Goal: Transaction & Acquisition: Register for event/course

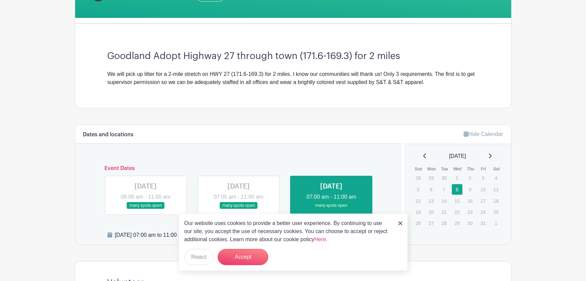
scroll to position [169, 0]
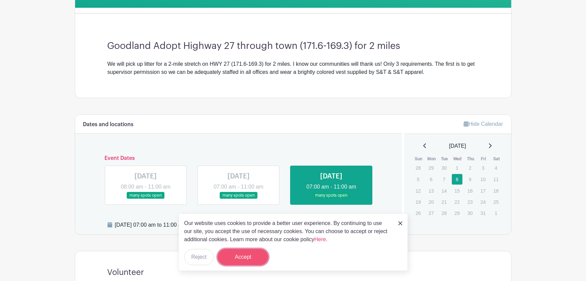
click at [247, 259] on button "Accept" at bounding box center [243, 257] width 51 height 16
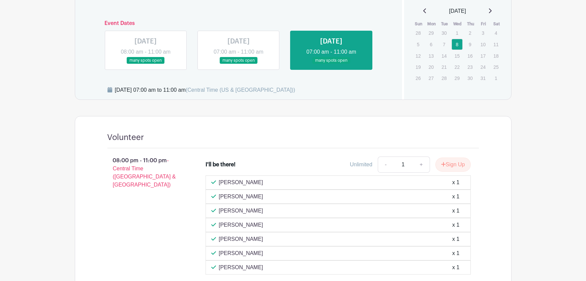
scroll to position [337, 0]
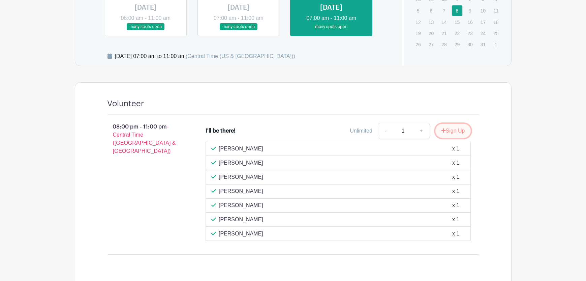
click at [454, 129] on button "Sign Up" at bounding box center [453, 131] width 35 height 14
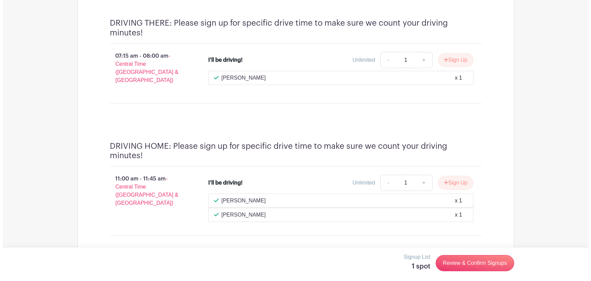
scroll to position [883, 0]
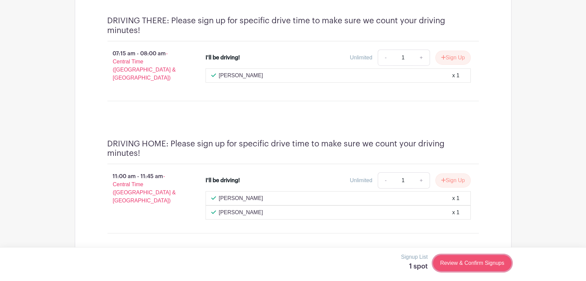
click at [470, 264] on link "Review & Confirm Signups" at bounding box center [472, 263] width 78 height 16
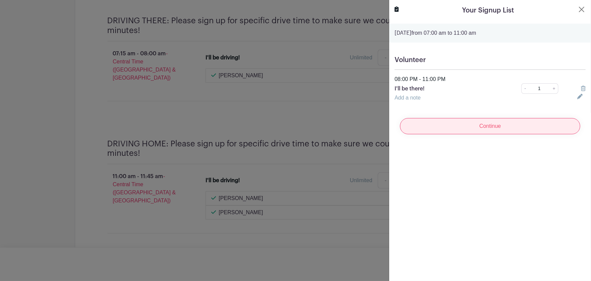
click at [490, 124] on input "Continue" at bounding box center [490, 126] width 180 height 16
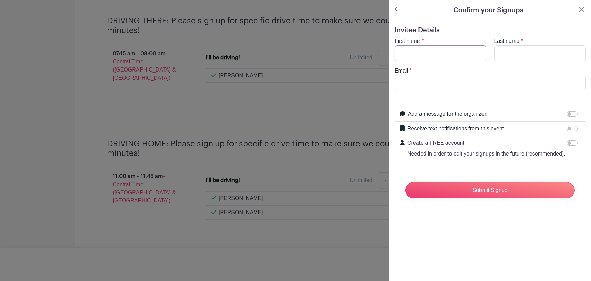
click at [428, 51] on input "First name" at bounding box center [441, 53] width 92 height 16
type input "[PERSON_NAME]"
type input "[PERSON_NAME][EMAIL_ADDRESS][PERSON_NAME][DOMAIN_NAME]"
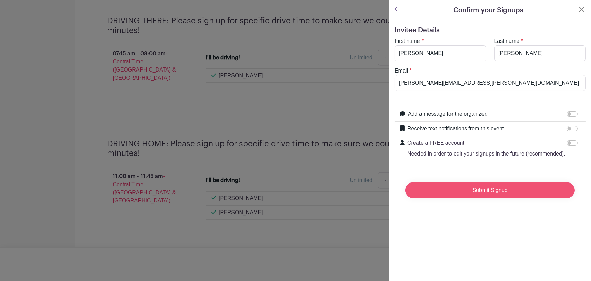
click at [486, 198] on input "Submit Signup" at bounding box center [491, 190] width 170 height 16
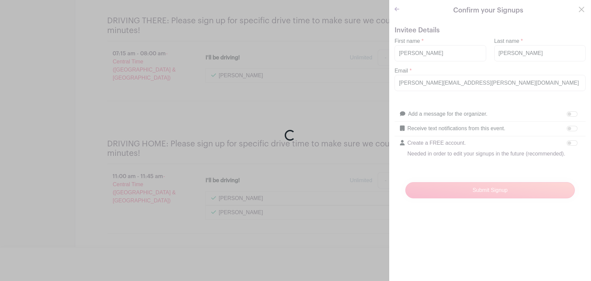
scroll to position [897, 0]
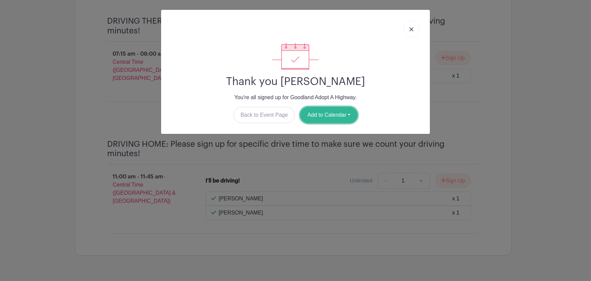
click at [334, 114] on button "Add to Calendar" at bounding box center [328, 115] width 57 height 16
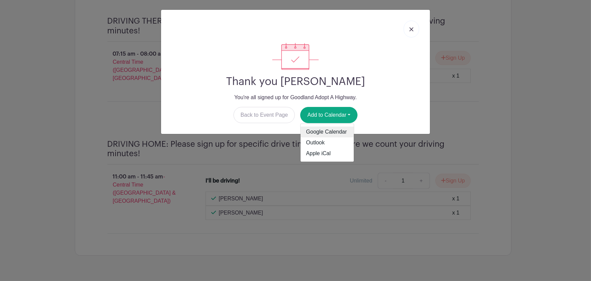
click at [333, 128] on link "Google Calendar" at bounding box center [327, 132] width 53 height 11
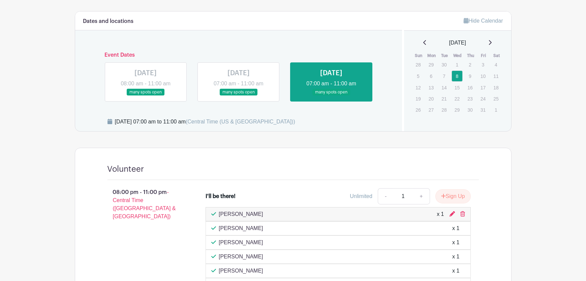
scroll to position [270, 0]
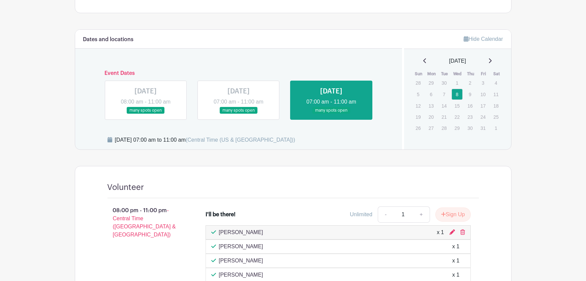
click at [331, 114] on link at bounding box center [331, 114] width 0 height 0
